Goal: Communication & Community: Answer question/provide support

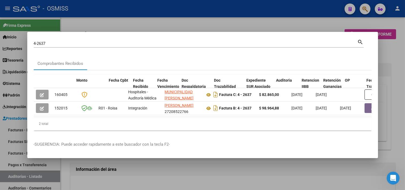
scroll to position [0, 183]
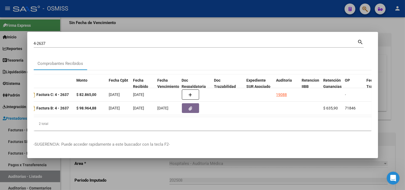
click at [3, 119] on div at bounding box center [202, 95] width 405 height 190
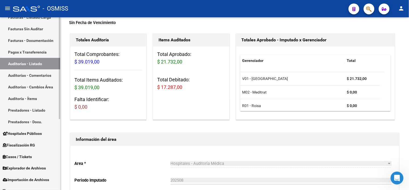
scroll to position [120, 0]
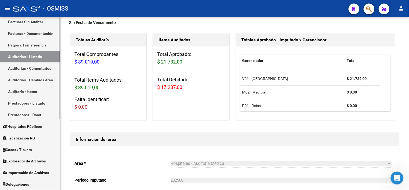
click at [40, 149] on link "Casos / Tickets" at bounding box center [30, 150] width 60 height 12
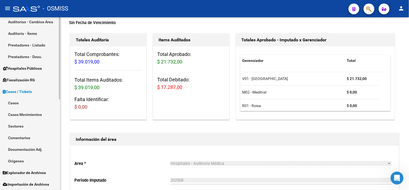
scroll to position [179, 0]
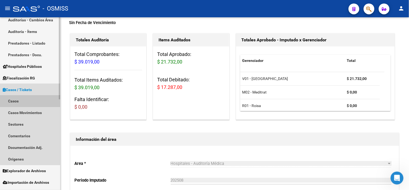
click at [31, 98] on link "Casos" at bounding box center [30, 101] width 60 height 12
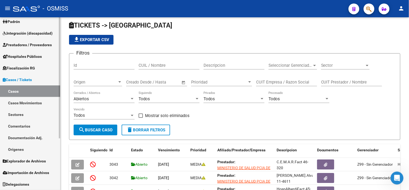
scroll to position [30, 0]
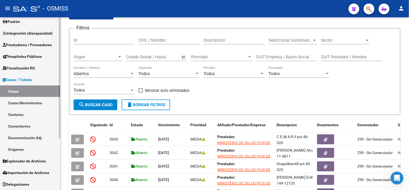
click at [29, 126] on link "Comentarios" at bounding box center [30, 126] width 60 height 12
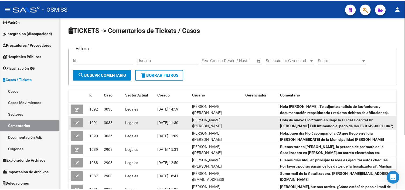
scroll to position [30, 0]
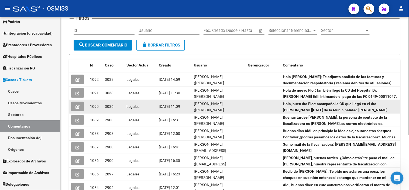
click at [76, 105] on icon "button" at bounding box center [78, 107] width 4 height 4
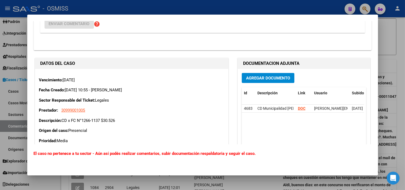
scroll to position [120, 0]
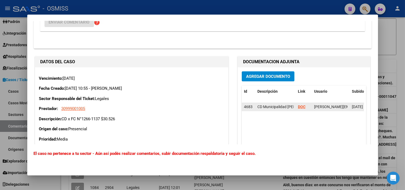
click at [299, 107] on strong "DOC" at bounding box center [302, 106] width 8 height 4
click at [0, 85] on div at bounding box center [202, 95] width 405 height 190
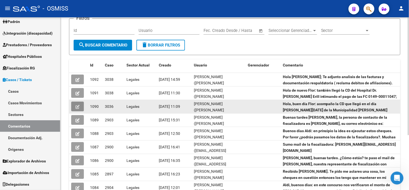
click at [74, 106] on button "button" at bounding box center [77, 106] width 13 height 10
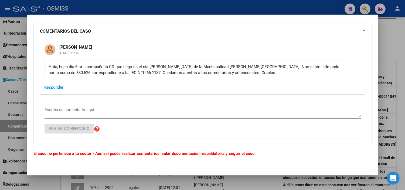
scroll to position [0, 0]
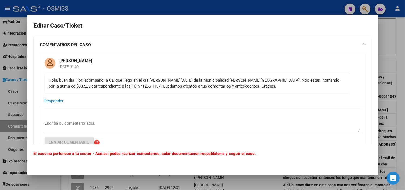
click at [71, 84] on div "Hola, buen día Flor: acompaño la CD que llegó en el día [PERSON_NAME][DATE] de …" at bounding box center [197, 83] width 297 height 12
click at [73, 87] on div "Hola, buen día Flor: acompaño la CD que llegó en el día [PERSON_NAME][DATE] de …" at bounding box center [197, 83] width 297 height 12
drag, startPoint x: 78, startPoint y: 86, endPoint x: 60, endPoint y: 86, distance: 18.4
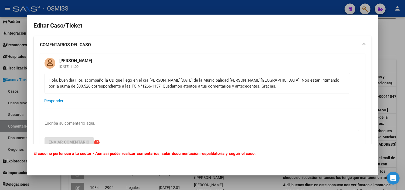
click at [60, 86] on div "Hola, buen día Flor: acompaño la CD que llegó en el día [PERSON_NAME][DATE] de …" at bounding box center [197, 83] width 297 height 12
copy div "1266-1137"
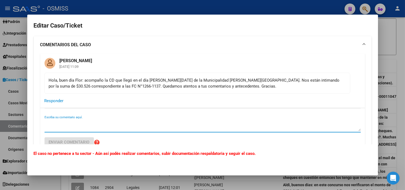
click at [73, 123] on textarea "Escriba su comentario aquí." at bounding box center [203, 125] width 316 height 11
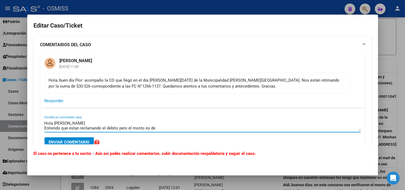
paste textarea "24.657,00"
type textarea "Hola [PERSON_NAME] Entiendo que estan reclamando el debito pero el monto es de …"
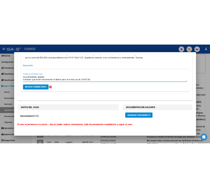
scroll to position [90, 0]
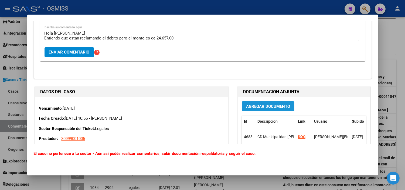
click at [265, 110] on button "Agregar Documento" at bounding box center [268, 106] width 53 height 10
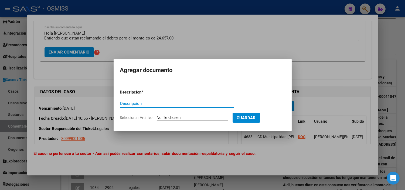
click at [182, 115] on input "Seleccionar Archivo" at bounding box center [192, 117] width 71 height 5
type input "C:\fakepath\Informe-Auditoria.pdf"
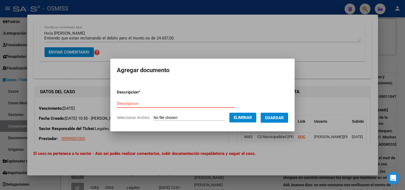
click at [144, 101] on input "Descripcion" at bounding box center [176, 103] width 118 height 5
type input "d"
type input "Debito"
click at [284, 118] on span "Guardar" at bounding box center [274, 117] width 19 height 5
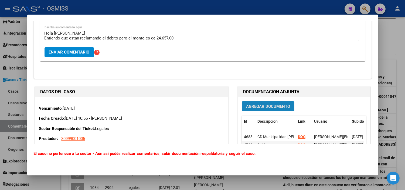
click at [256, 107] on span "Agregar Documento" at bounding box center [268, 106] width 44 height 5
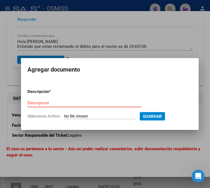
scroll to position [30, 0]
type input "C:\fakepath\[PERSON_NAME].pdf"
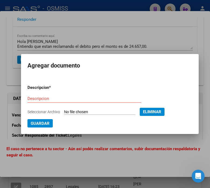
click at [47, 91] on form "Descripcion * Descripcion Seleccionar Archivo Eliminar Guardar" at bounding box center [110, 103] width 165 height 47
click at [45, 94] on div "Descripcion" at bounding box center [85, 98] width 114 height 8
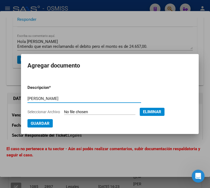
type input "[PERSON_NAME]"
click at [36, 125] on span "Guardar" at bounding box center [40, 123] width 19 height 5
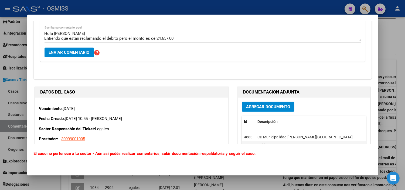
scroll to position [120, 0]
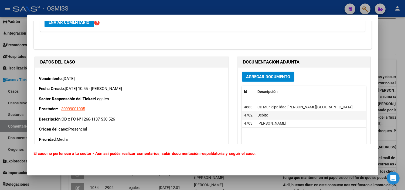
drag, startPoint x: 264, startPoint y: 135, endPoint x: 338, endPoint y: 141, distance: 74.5
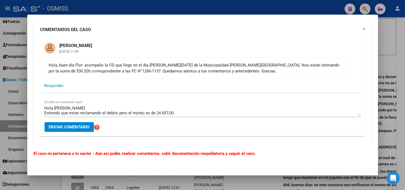
scroll to position [30, 0]
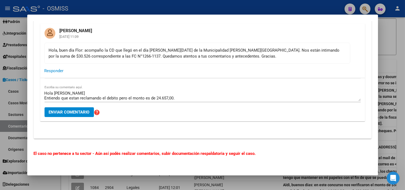
click at [201, 96] on textarea "Hola [PERSON_NAME] Entiendo que estan reclamando el debito pero el monto es de …" at bounding box center [203, 95] width 316 height 11
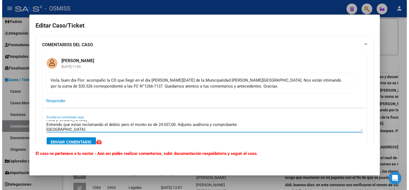
scroll to position [5, 0]
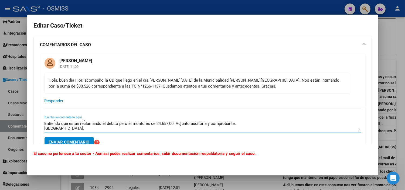
type textarea "Hola [PERSON_NAME] Entiendo que estan reclamando el debito pero el monto es de …"
click at [71, 141] on span "Enviar comentario" at bounding box center [69, 141] width 41 height 5
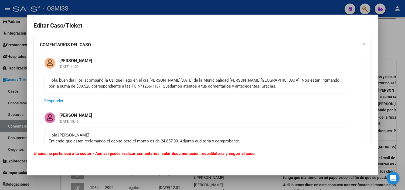
click at [9, 128] on div at bounding box center [202, 95] width 405 height 190
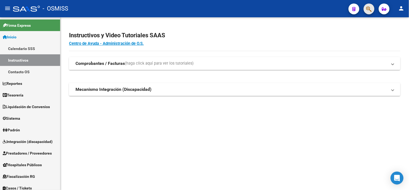
click at [368, 13] on span "button" at bounding box center [369, 9] width 5 height 11
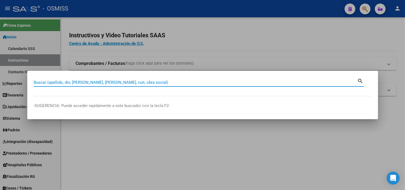
click at [128, 83] on input "Buscar (apellido, dni, [PERSON_NAME], [PERSON_NAME], cuit, obra social)" at bounding box center [196, 82] width 324 height 5
paste input "1266-1137"
type input "1266-1137"
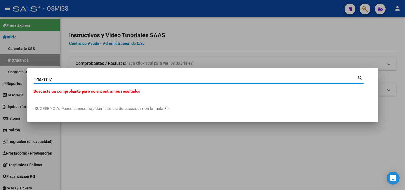
click at [55, 77] on input "1266-1137" at bounding box center [196, 79] width 324 height 5
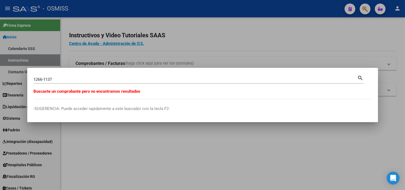
click at [1, 110] on div at bounding box center [202, 95] width 405 height 190
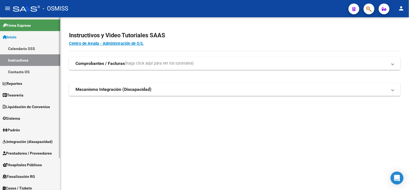
click at [45, 97] on link "Tesorería" at bounding box center [30, 95] width 60 height 12
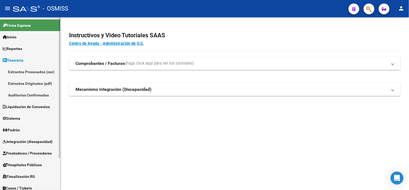
click at [36, 97] on link "Auditorías Confirmadas" at bounding box center [30, 95] width 60 height 12
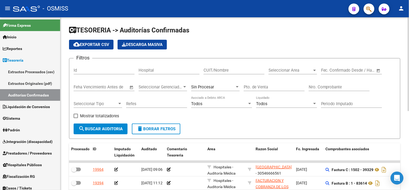
click at [312, 85] on input "Nro. Comprobante" at bounding box center [339, 86] width 61 height 5
type input "1137"
click at [214, 90] on div "Sin Procesar" at bounding box center [215, 85] width 49 height 12
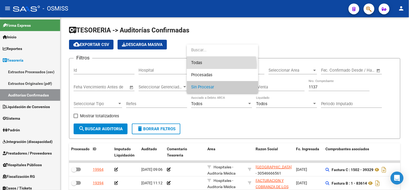
click at [217, 65] on span "Todas" at bounding box center [222, 63] width 63 height 12
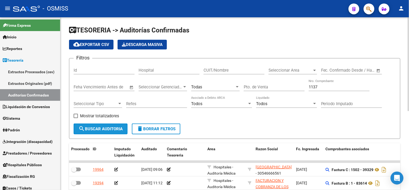
click at [118, 128] on span "search Buscar Auditoria" at bounding box center [101, 128] width 44 height 5
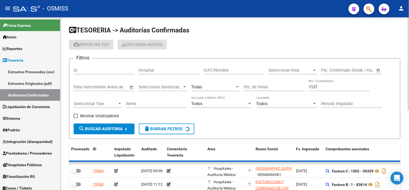
checkbox input "true"
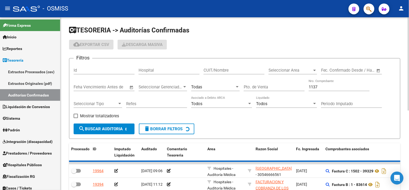
checkbox input "true"
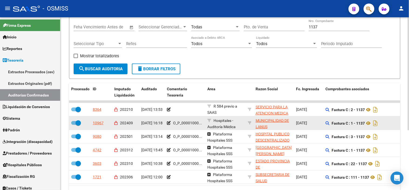
scroll to position [90, 0]
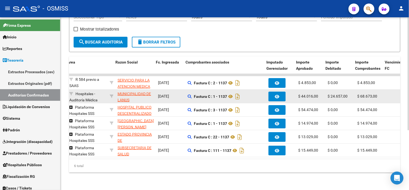
drag, startPoint x: 236, startPoint y: 96, endPoint x: 253, endPoint y: 96, distance: 17.5
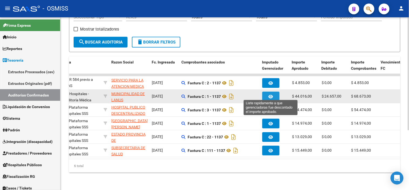
click at [269, 94] on icon "button" at bounding box center [271, 96] width 5 height 4
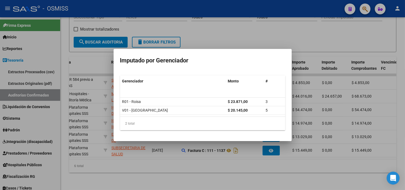
click at [333, 120] on div at bounding box center [202, 95] width 405 height 190
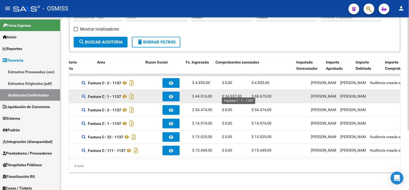
scroll to position [0, 0]
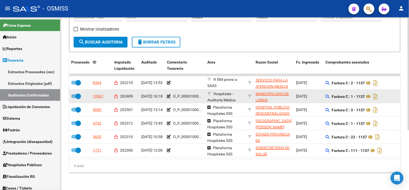
drag, startPoint x: 316, startPoint y: 94, endPoint x: 233, endPoint y: 93, distance: 83.6
click at [97, 93] on div "10967" at bounding box center [98, 96] width 11 height 6
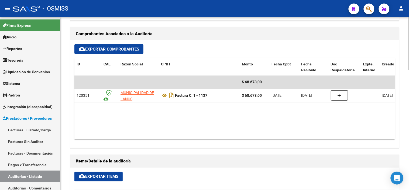
scroll to position [29, 0]
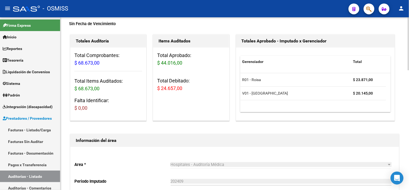
click at [297, 155] on div "Area * Hospitales - Auditoría Médica Seleccionar area Periodo Imputado 202409 I…" at bounding box center [234, 173] width 329 height 53
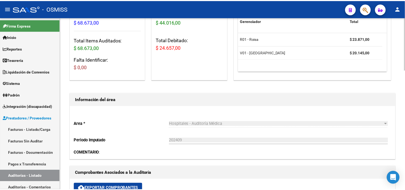
scroll to position [0, 0]
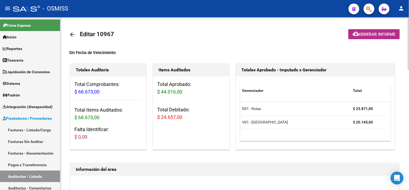
click at [371, 39] on button "cloud_download Generar informe" at bounding box center [375, 34] width 52 height 10
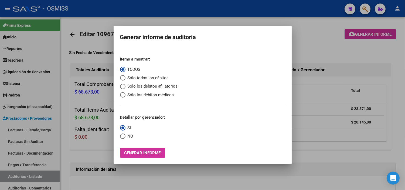
click at [339, 84] on div at bounding box center [202, 95] width 405 height 190
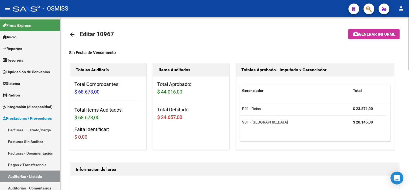
drag, startPoint x: 186, startPoint y: 118, endPoint x: 161, endPoint y: 118, distance: 24.3
click at [161, 118] on h3 "Total Debitado: $ 24.657,00" at bounding box center [191, 113] width 68 height 15
copy span "24.657,00"
click at [376, 35] on span "Generar informe" at bounding box center [377, 34] width 36 height 5
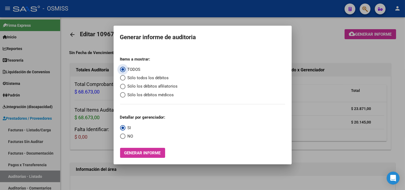
click at [128, 136] on span "NO" at bounding box center [129, 136] width 8 height 6
click at [125, 136] on input "NO" at bounding box center [122, 135] width 5 height 5
radio input "true"
click at [138, 152] on span "Generar informe" at bounding box center [142, 152] width 36 height 5
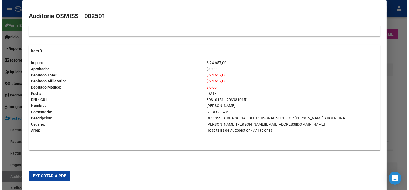
scroll to position [760, 0]
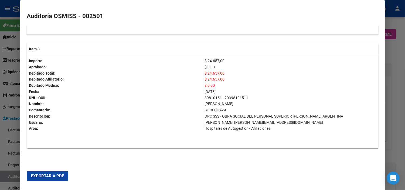
click at [48, 173] on span "Exportar a PDF" at bounding box center [47, 175] width 33 height 5
click at [0, 132] on div at bounding box center [202, 95] width 405 height 190
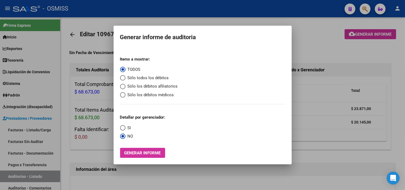
click at [100, 152] on div at bounding box center [202, 95] width 405 height 190
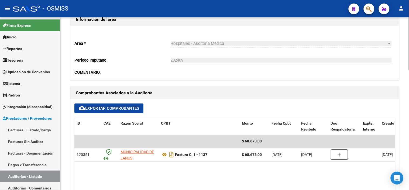
scroll to position [180, 0]
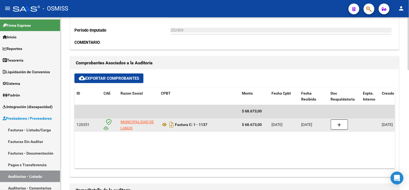
drag, startPoint x: 210, startPoint y: 124, endPoint x: 195, endPoint y: 122, distance: 16.1
click at [195, 122] on div "Factura C: 1 - 1137" at bounding box center [199, 124] width 77 height 9
copy strong "1 - 1137"
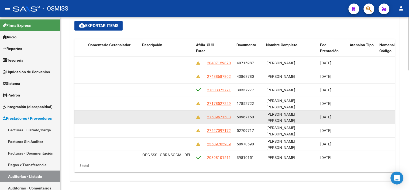
scroll to position [12, 344]
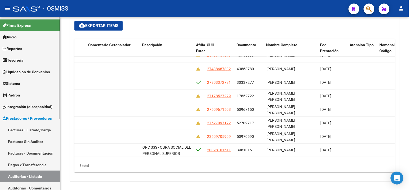
click at [42, 118] on span "Prestadores / Proveedores" at bounding box center [27, 118] width 49 height 6
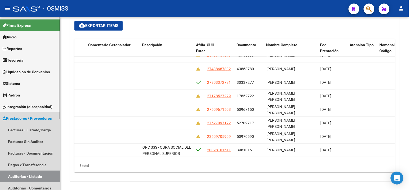
click at [23, 120] on span "Prestadores / Proveedores" at bounding box center [27, 118] width 49 height 6
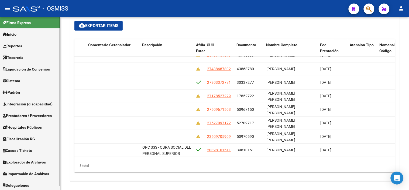
scroll to position [4, 0]
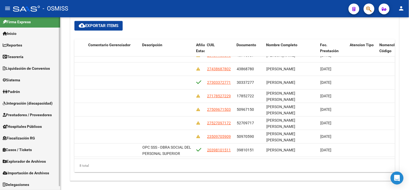
click at [35, 149] on link "Casos / Tickets" at bounding box center [30, 150] width 60 height 12
click at [39, 161] on link "Casos" at bounding box center [30, 161] width 60 height 12
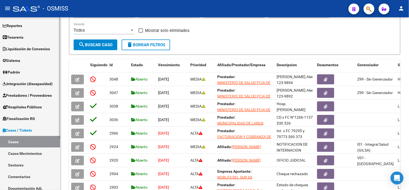
scroll to position [33, 0]
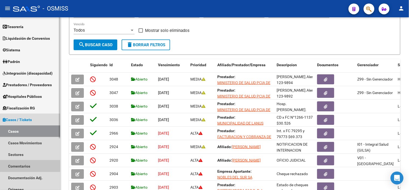
click at [36, 163] on link "Comentarios" at bounding box center [30, 166] width 60 height 12
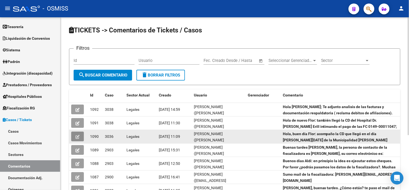
click at [75, 139] on button "button" at bounding box center [77, 136] width 13 height 10
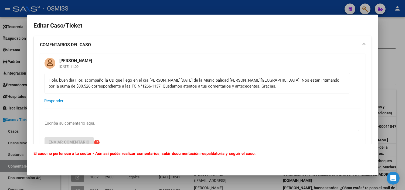
click at [9, 136] on div at bounding box center [202, 95] width 405 height 190
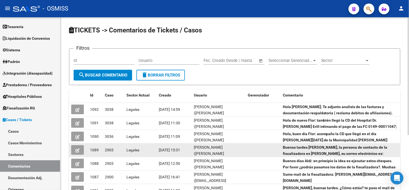
click at [77, 148] on icon "button" at bounding box center [78, 150] width 4 height 4
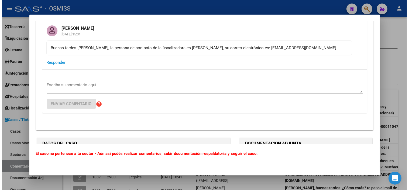
scroll to position [150, 0]
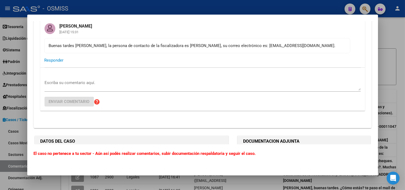
click at [0, 125] on div at bounding box center [202, 95] width 405 height 190
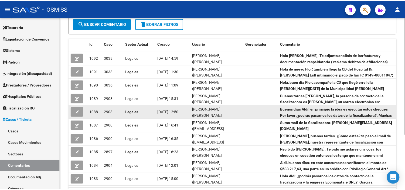
scroll to position [60, 0]
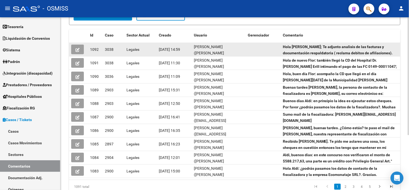
click at [81, 47] on button "button" at bounding box center [77, 50] width 13 height 10
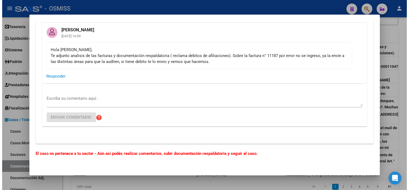
scroll to position [120, 0]
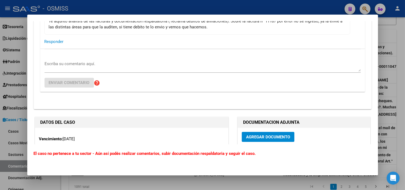
click at [8, 108] on div at bounding box center [202, 95] width 405 height 190
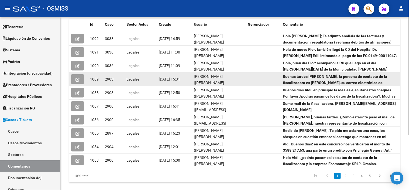
scroll to position [80, 0]
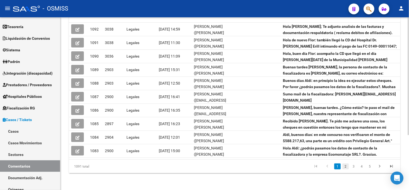
click at [346, 166] on link "2" at bounding box center [346, 166] width 6 height 6
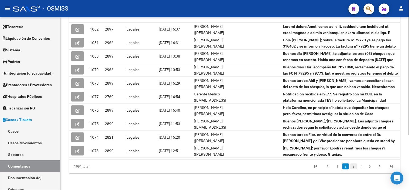
click at [352, 166] on link "3" at bounding box center [354, 166] width 6 height 6
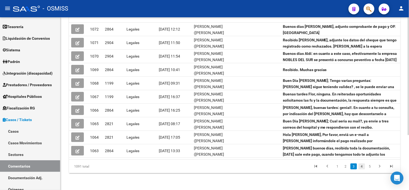
click at [360, 165] on link "4" at bounding box center [362, 166] width 6 height 6
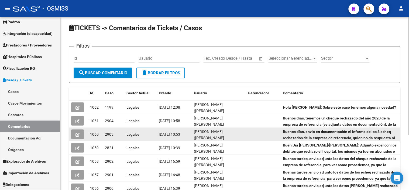
scroll to position [0, 0]
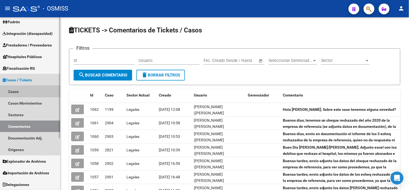
click at [26, 91] on link "Casos" at bounding box center [30, 92] width 60 height 12
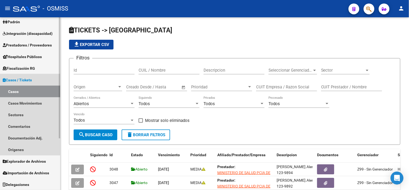
click at [44, 93] on link "Casos" at bounding box center [30, 92] width 60 height 12
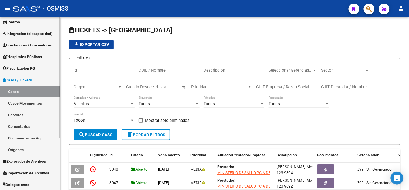
click at [43, 81] on link "Casos / Tickets" at bounding box center [30, 80] width 60 height 12
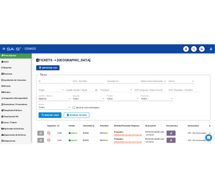
scroll to position [4, 0]
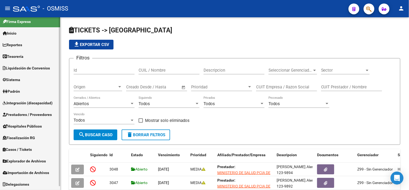
click at [41, 105] on span "Integración (discapacidad)" at bounding box center [28, 103] width 50 height 6
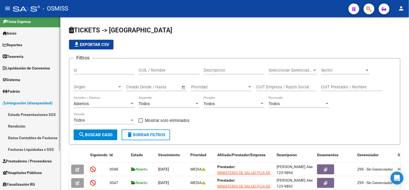
click at [41, 105] on span "Integración (discapacidad)" at bounding box center [28, 103] width 50 height 6
